Goal: Contribute content: Contribute content

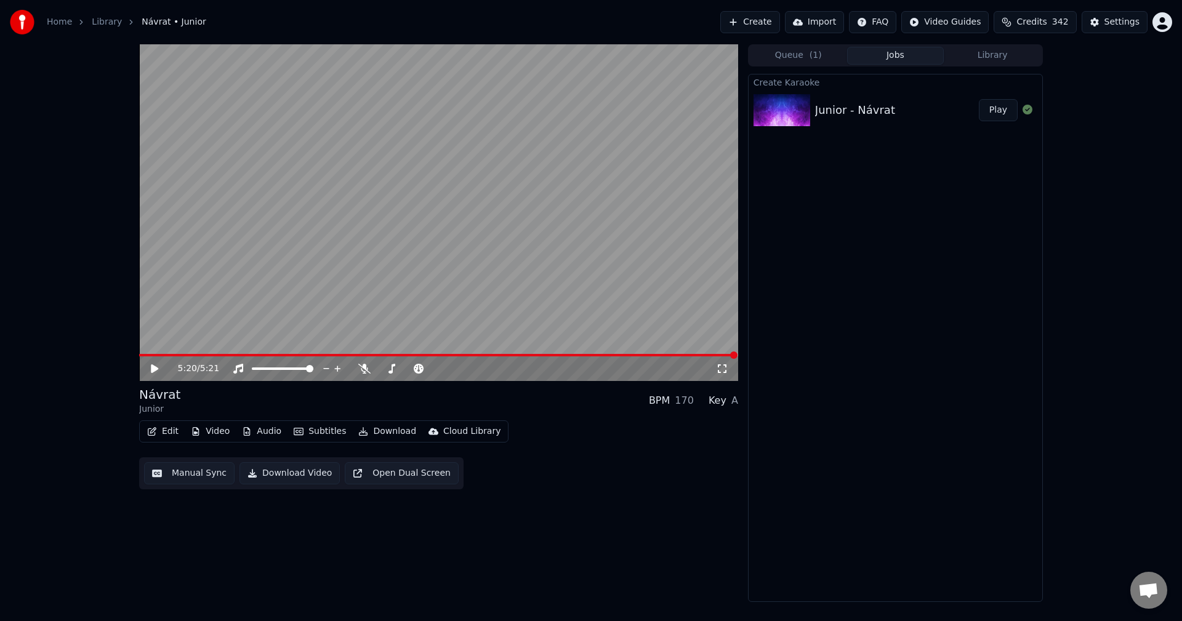
click at [148, 372] on div "5:20 / 5:21" at bounding box center [438, 368] width 589 height 12
click at [150, 369] on icon at bounding box center [163, 369] width 29 height 10
click at [199, 355] on span at bounding box center [438, 355] width 599 height 2
click at [279, 354] on span at bounding box center [438, 355] width 599 height 2
click at [156, 370] on icon at bounding box center [154, 368] width 6 height 7
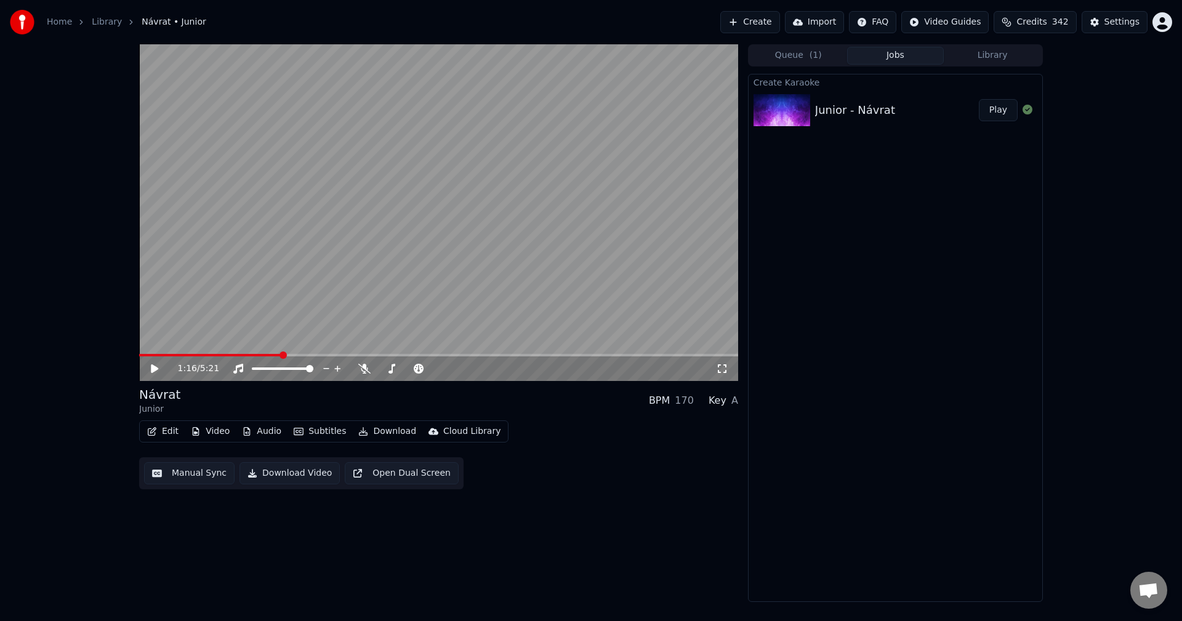
click at [985, 55] on button "Library" at bounding box center [991, 56] width 97 height 18
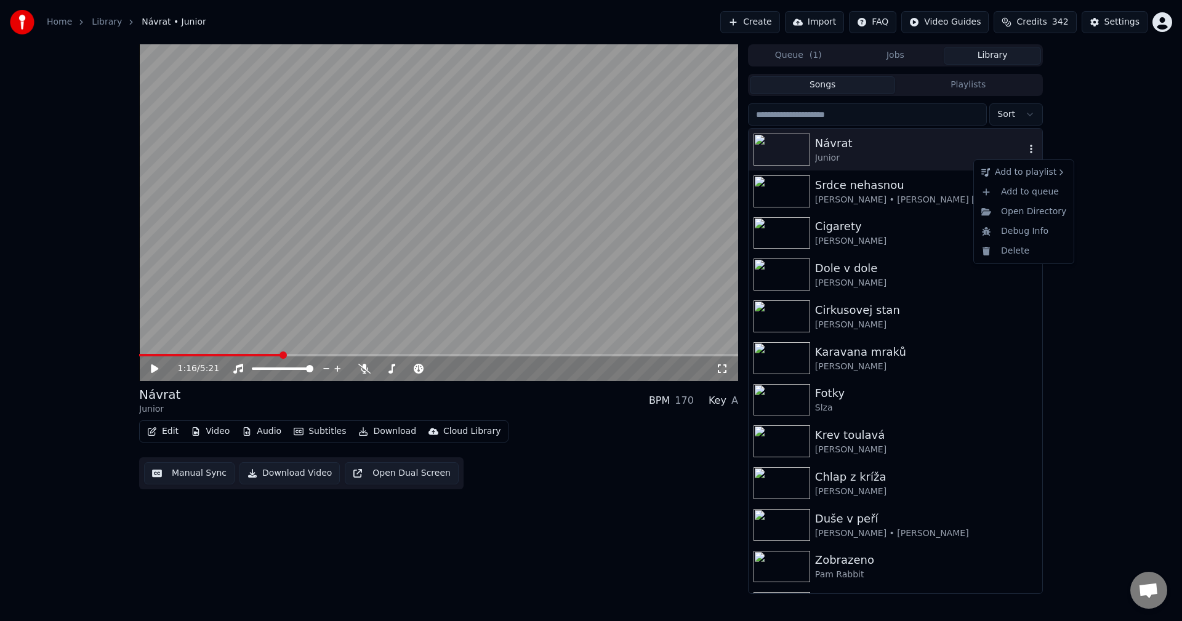
click at [1025, 148] on icon "button" at bounding box center [1031, 149] width 12 height 10
click at [1030, 211] on div "Open Directory" at bounding box center [1023, 212] width 95 height 20
click at [210, 433] on button "Video" at bounding box center [210, 431] width 49 height 17
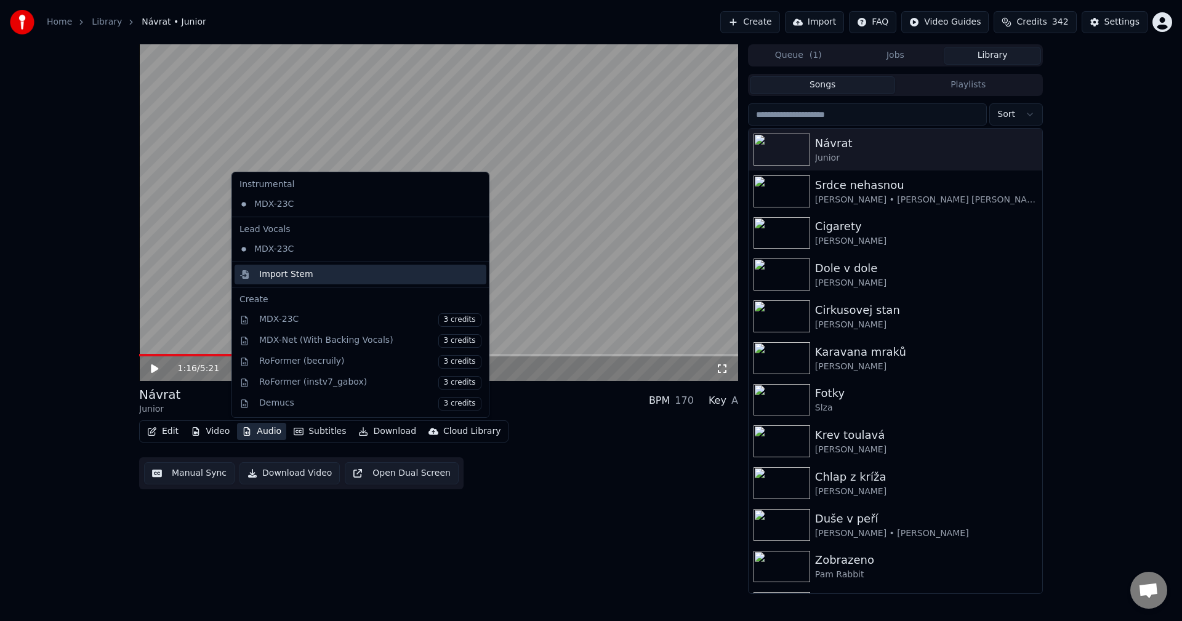
click at [315, 278] on div "Import Stem" at bounding box center [370, 274] width 222 height 12
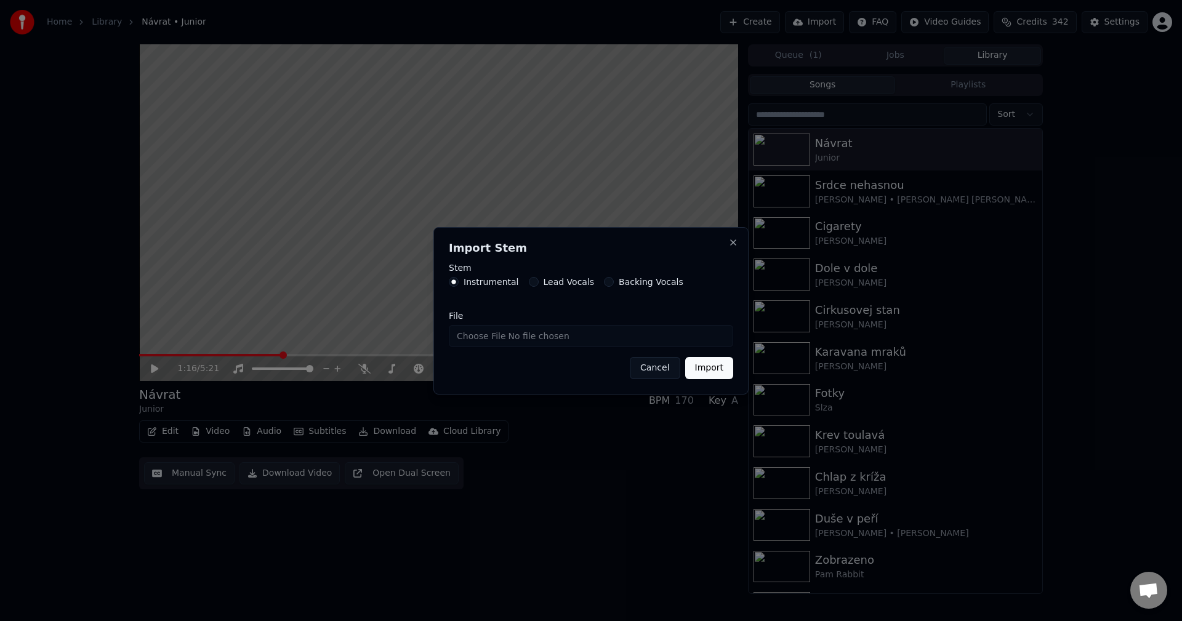
click at [522, 335] on input "File" at bounding box center [591, 336] width 284 height 22
type input "**********"
click at [709, 369] on button "Import" at bounding box center [709, 368] width 48 height 22
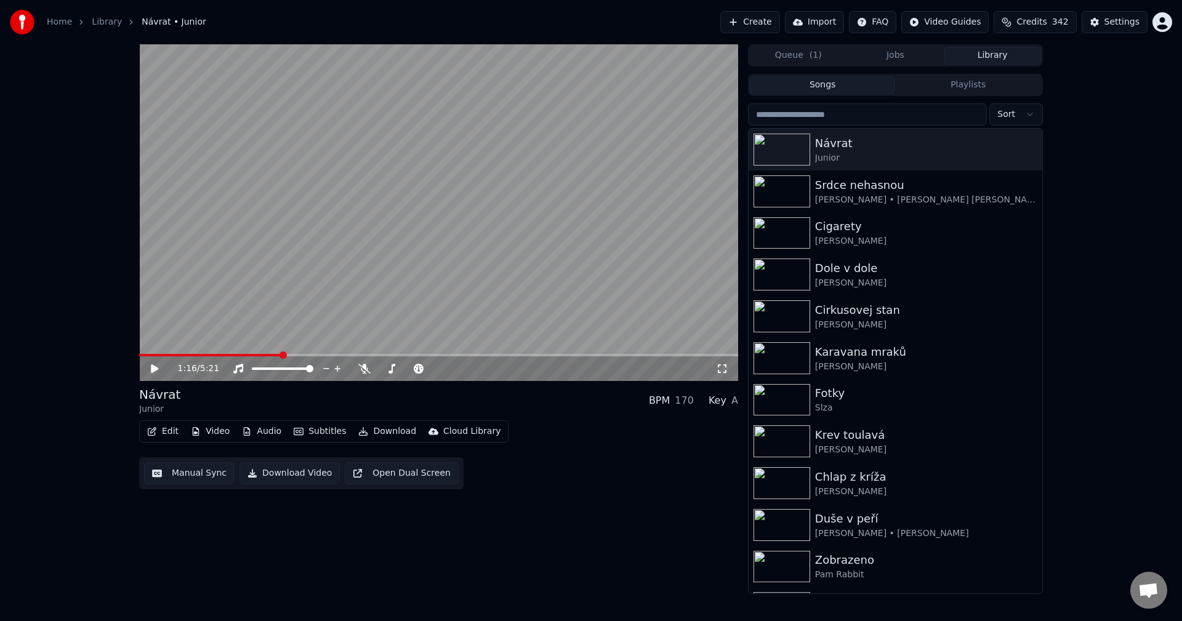
click at [988, 61] on button "Library" at bounding box center [991, 56] width 97 height 18
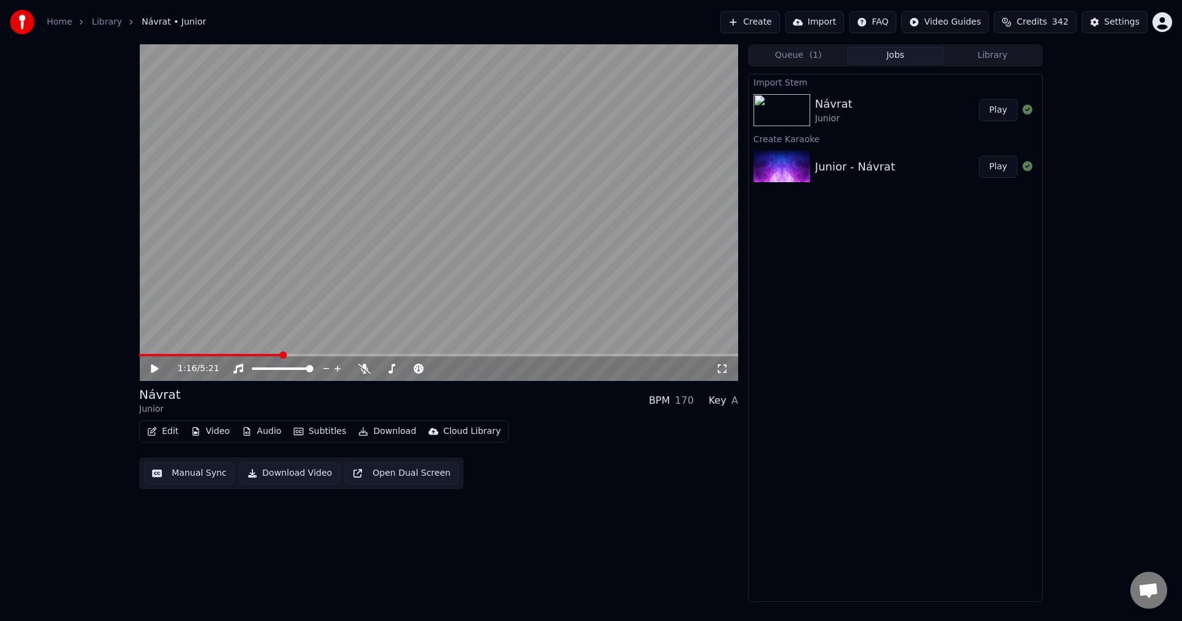
drag, startPoint x: 898, startPoint y: 62, endPoint x: 788, endPoint y: 118, distance: 123.0
click at [896, 63] on button "Jobs" at bounding box center [895, 56] width 97 height 18
click at [261, 426] on button "Audio" at bounding box center [261, 431] width 49 height 17
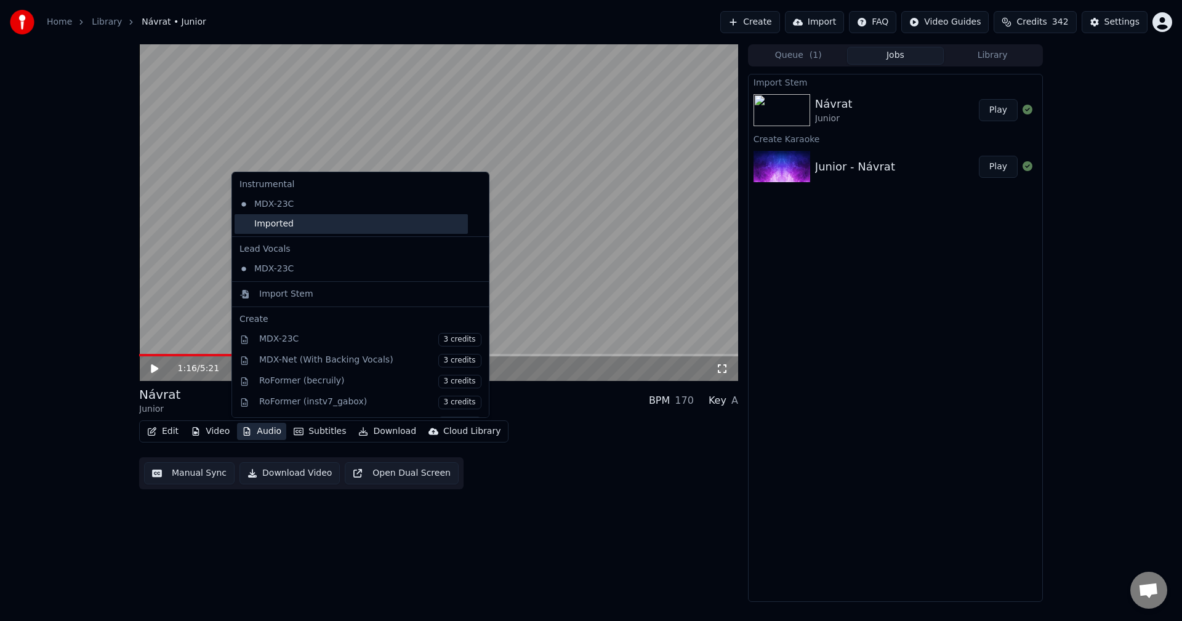
click at [287, 215] on div "Imported" at bounding box center [350, 224] width 233 height 20
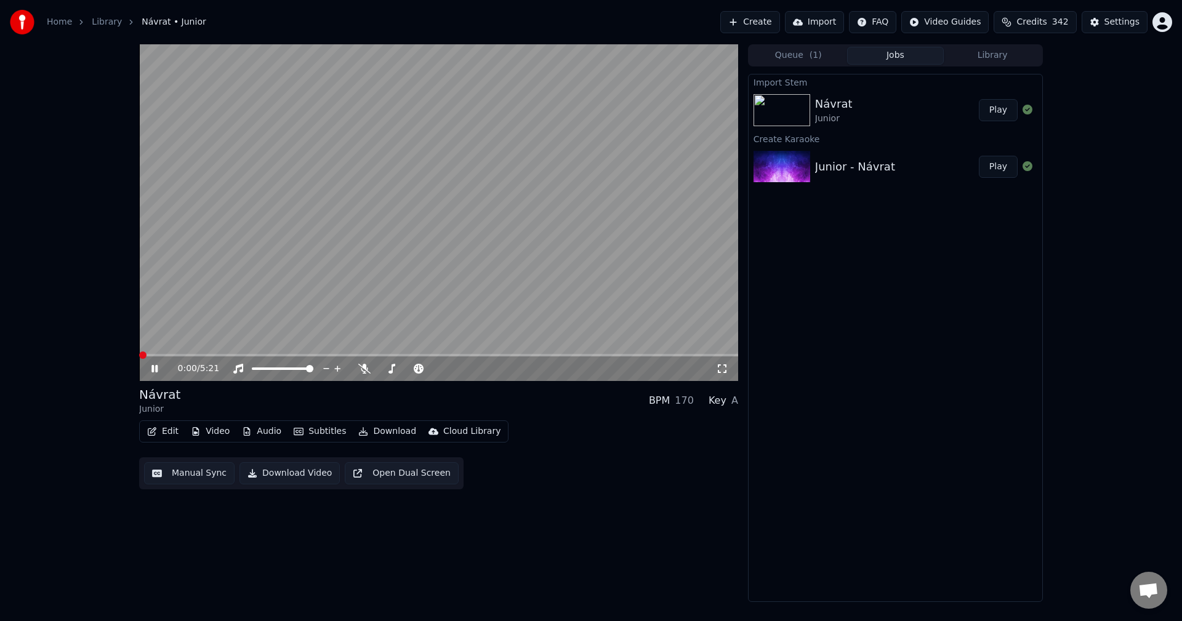
click at [153, 373] on icon at bounding box center [163, 369] width 29 height 10
click at [156, 370] on icon at bounding box center [154, 368] width 7 height 9
click at [143, 354] on span at bounding box center [141, 355] width 4 height 2
click at [158, 367] on icon at bounding box center [163, 369] width 29 height 10
click at [207, 433] on button "Video" at bounding box center [210, 431] width 49 height 17
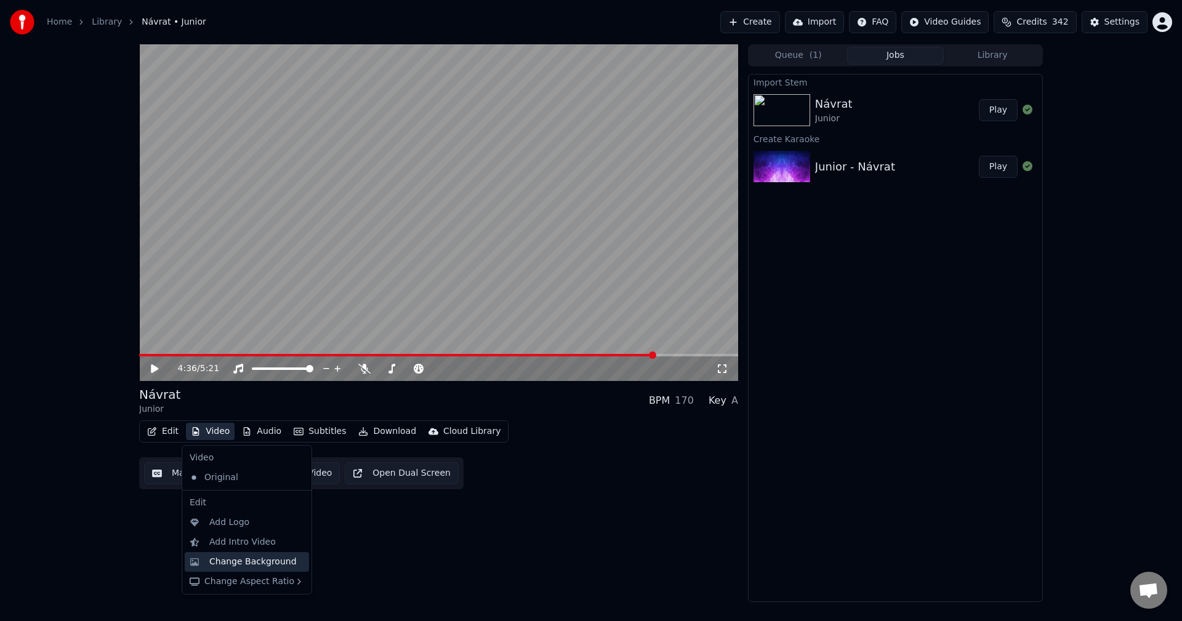
click at [251, 556] on div "Change Background" at bounding box center [252, 562] width 87 height 12
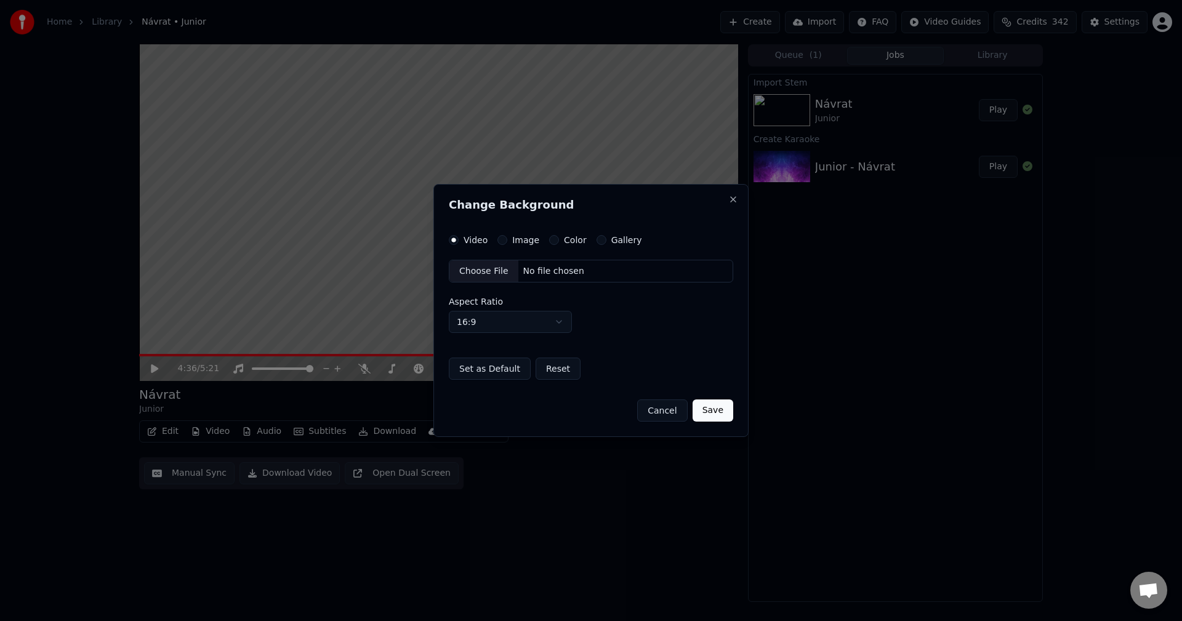
click at [517, 242] on label "Image" at bounding box center [525, 240] width 27 height 9
click at [507, 242] on button "Image" at bounding box center [502, 240] width 10 height 10
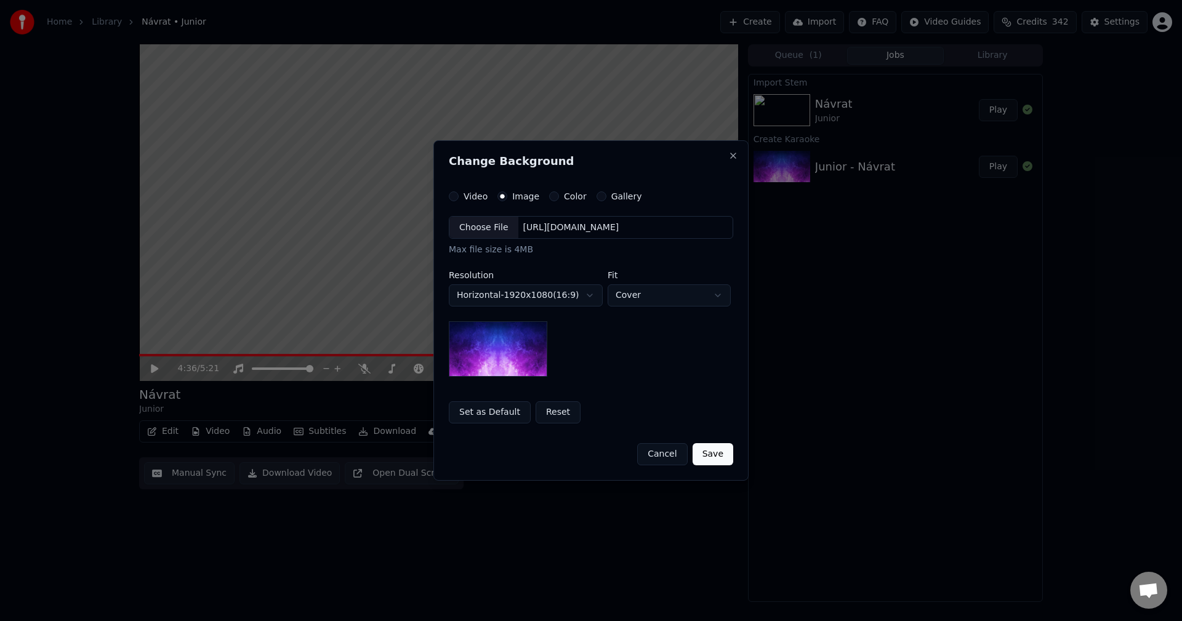
click at [564, 231] on div "[URL][DOMAIN_NAME]" at bounding box center [571, 228] width 106 height 12
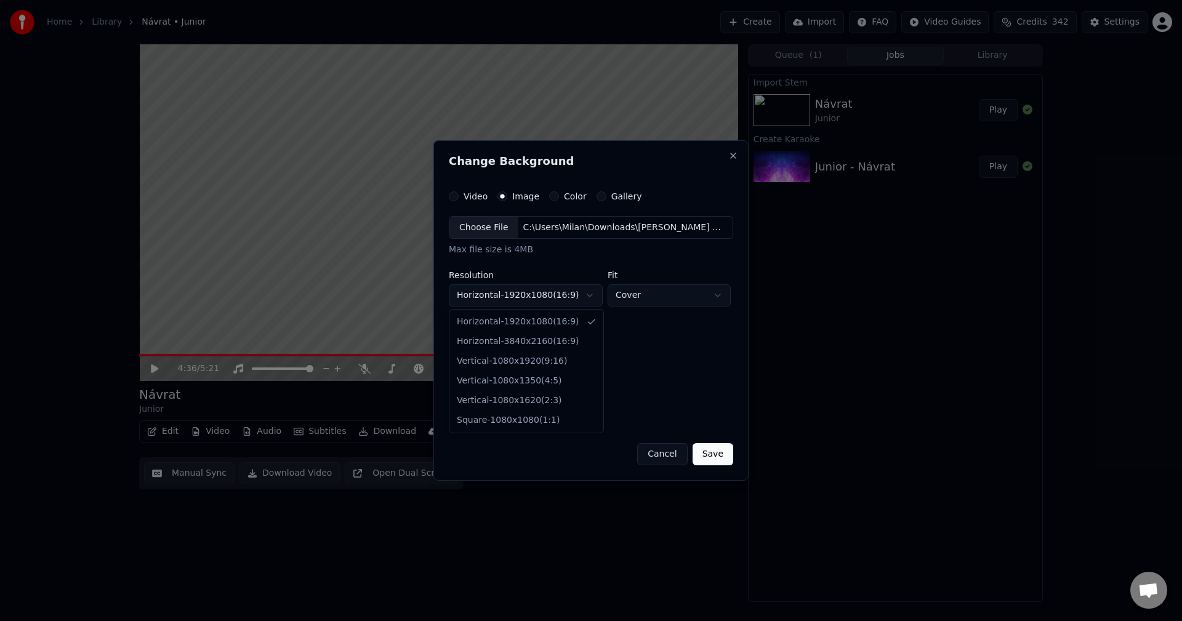
click at [515, 297] on body "**********" at bounding box center [591, 310] width 1182 height 621
select select "*********"
click at [714, 454] on button "Save" at bounding box center [712, 454] width 41 height 22
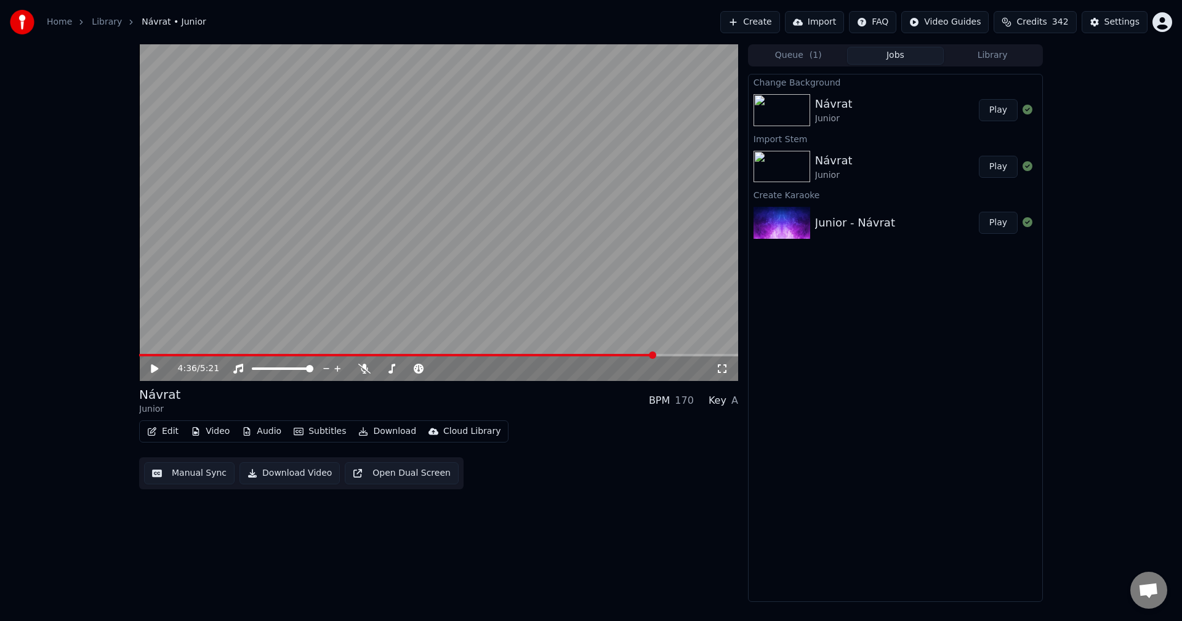
click at [974, 58] on button "Library" at bounding box center [991, 56] width 97 height 18
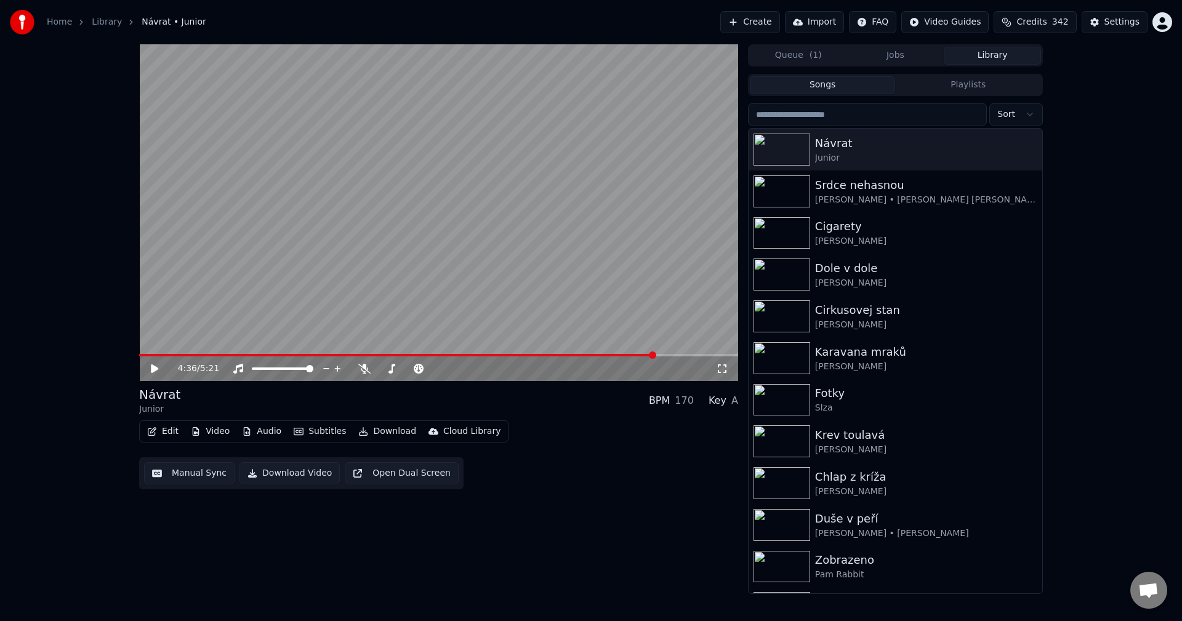
click at [891, 55] on button "Jobs" at bounding box center [895, 56] width 97 height 18
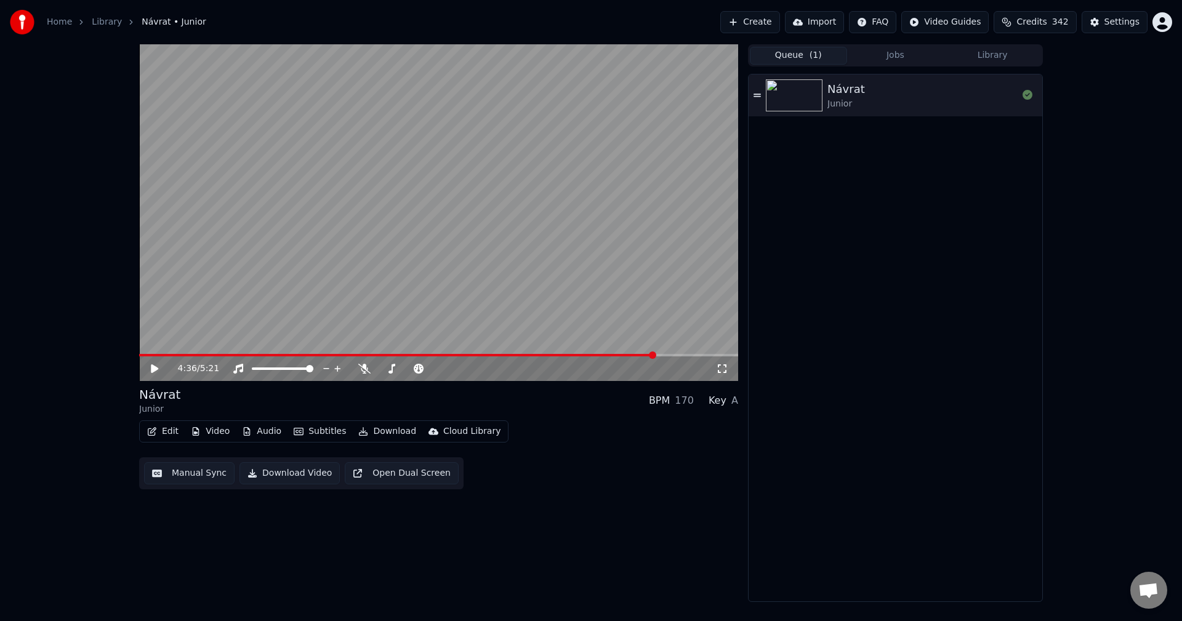
click at [798, 60] on button "Queue ( 1 )" at bounding box center [798, 56] width 97 height 18
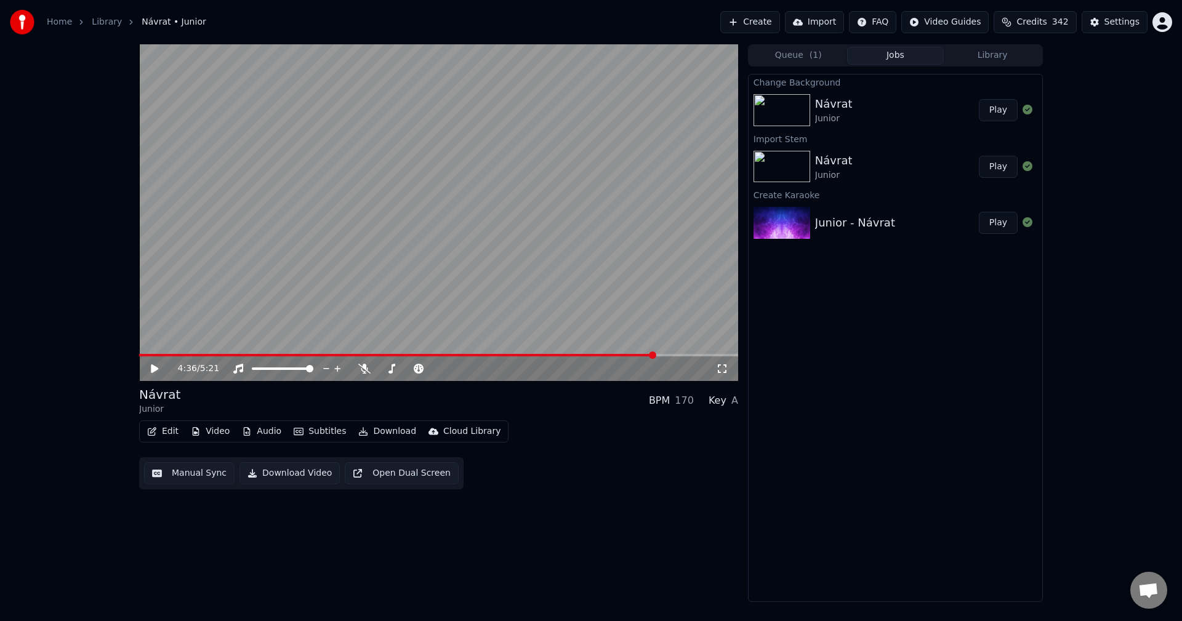
click at [883, 55] on button "Jobs" at bounding box center [895, 56] width 97 height 18
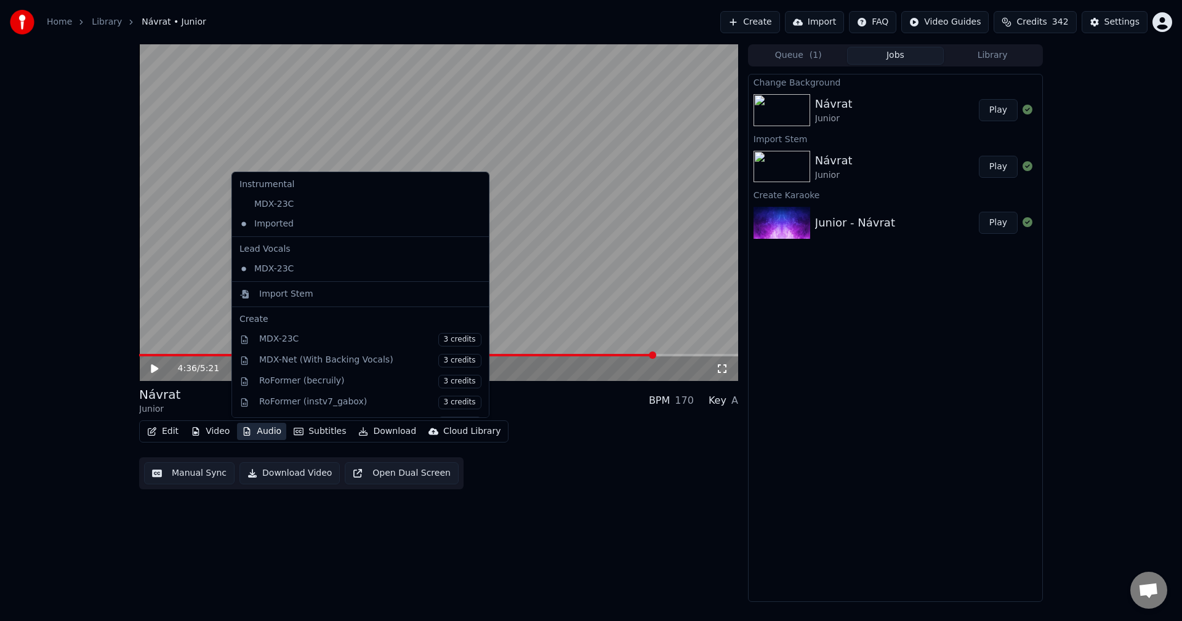
click at [276, 430] on button "Audio" at bounding box center [261, 431] width 49 height 17
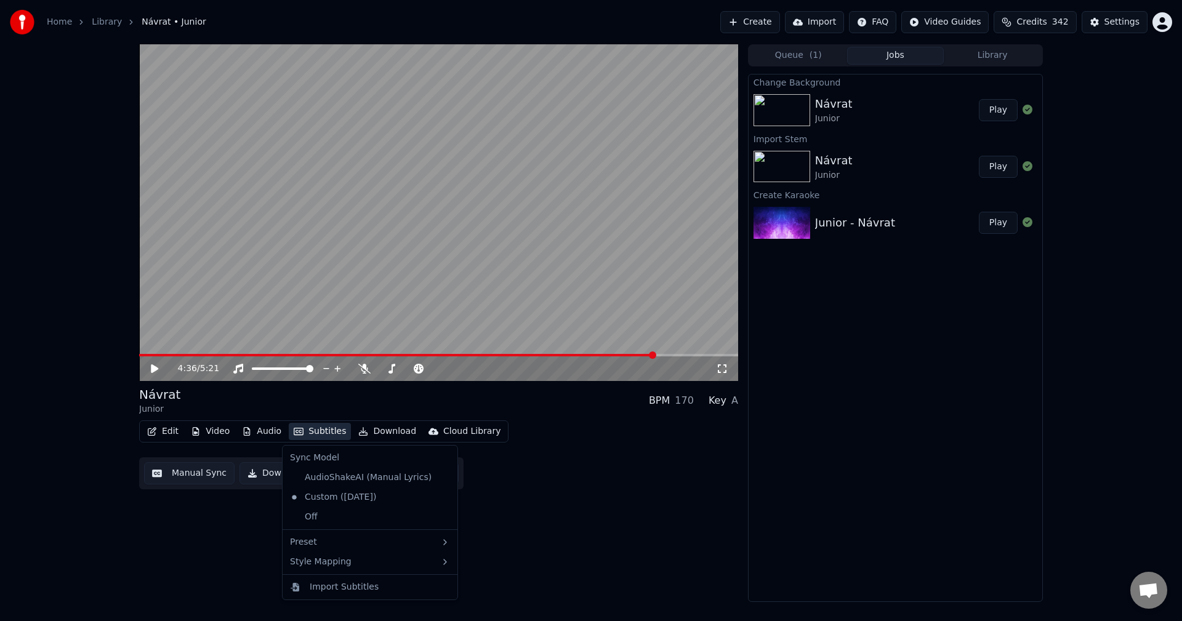
click at [628, 492] on div "4:36 / 5:21 Návrat Junior BPM 170 Key A Edit Video Audio Subtitles Download Clo…" at bounding box center [438, 323] width 599 height 558
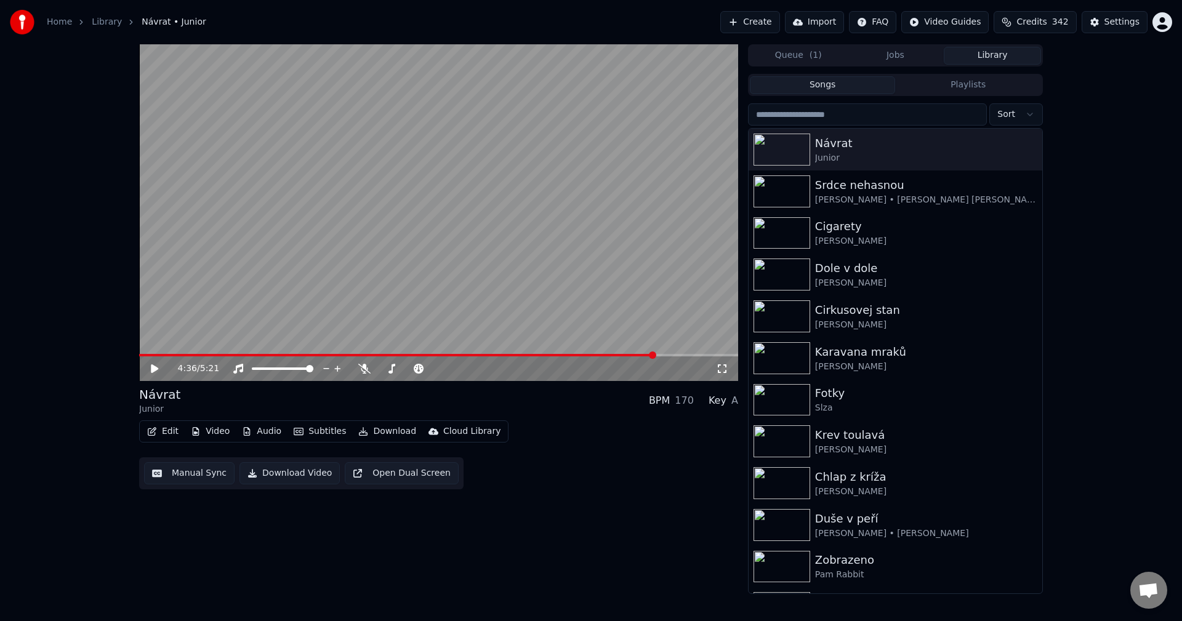
click at [968, 60] on button "Library" at bounding box center [991, 56] width 97 height 18
click at [989, 196] on div "[PERSON_NAME] • [PERSON_NAME] [PERSON_NAME] Gottová" at bounding box center [920, 200] width 210 height 12
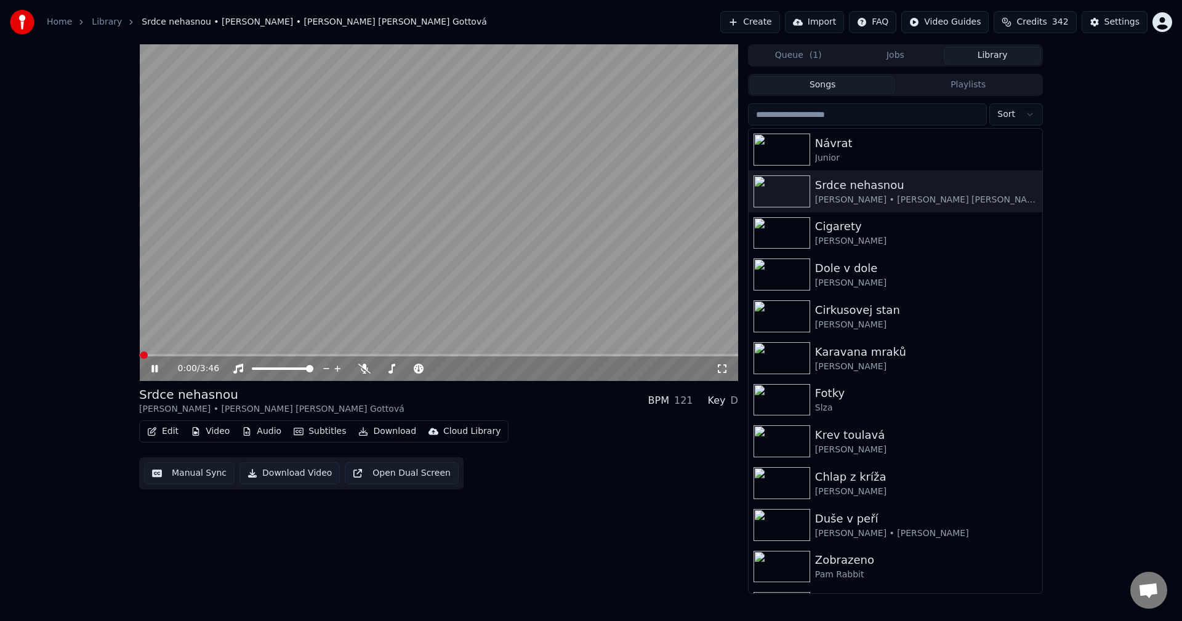
click at [156, 367] on icon at bounding box center [154, 368] width 6 height 7
click at [172, 426] on button "Edit" at bounding box center [162, 431] width 41 height 17
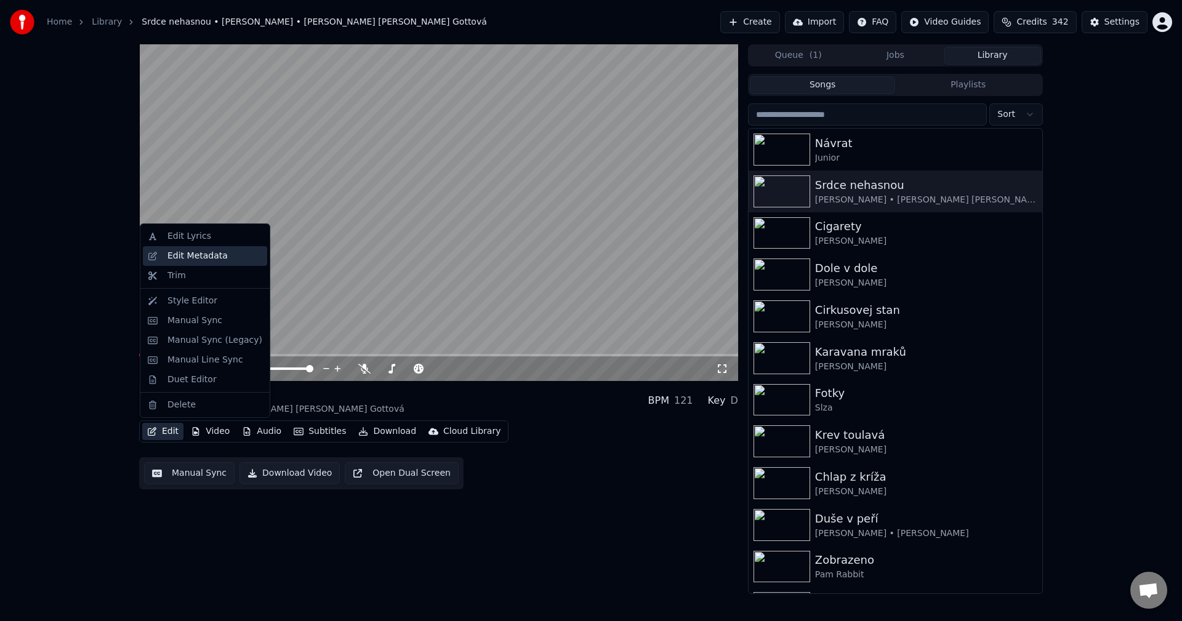
click at [212, 255] on div "Edit Metadata" at bounding box center [197, 256] width 60 height 12
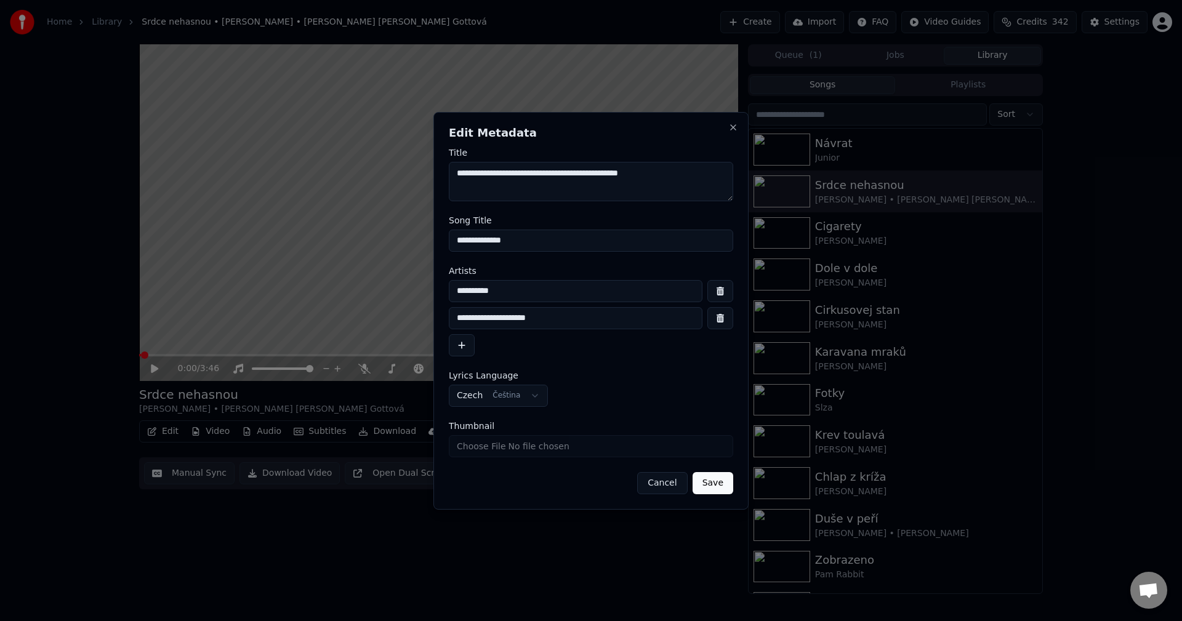
click at [532, 446] on input "Thumbnail" at bounding box center [591, 446] width 284 height 22
type input "**********"
click at [717, 487] on button "Save" at bounding box center [712, 483] width 41 height 22
